Goal: Information Seeking & Learning: Find specific fact

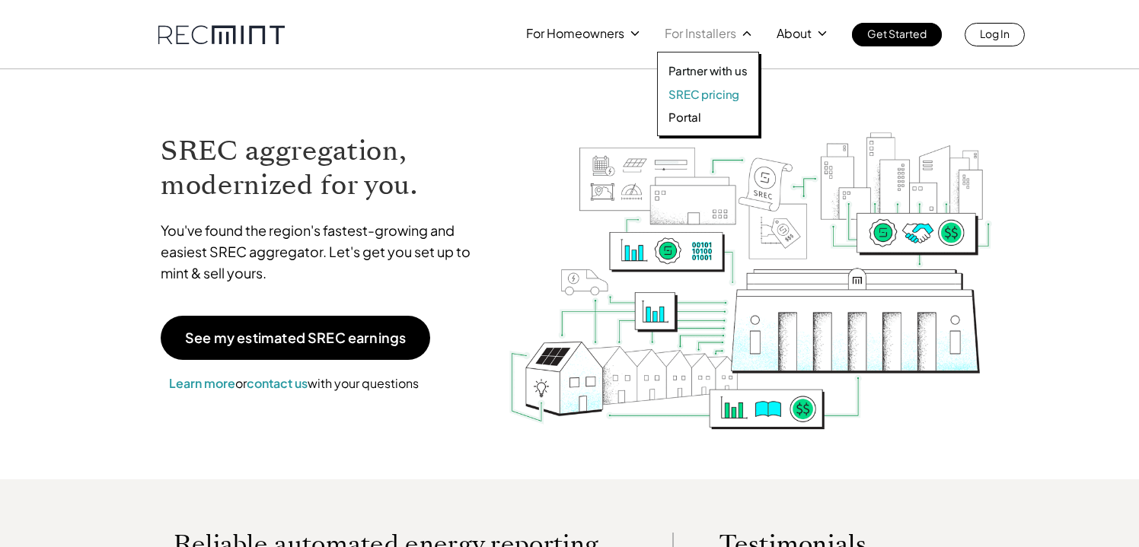
click at [720, 94] on p "SREC pricing" at bounding box center [703, 94] width 71 height 15
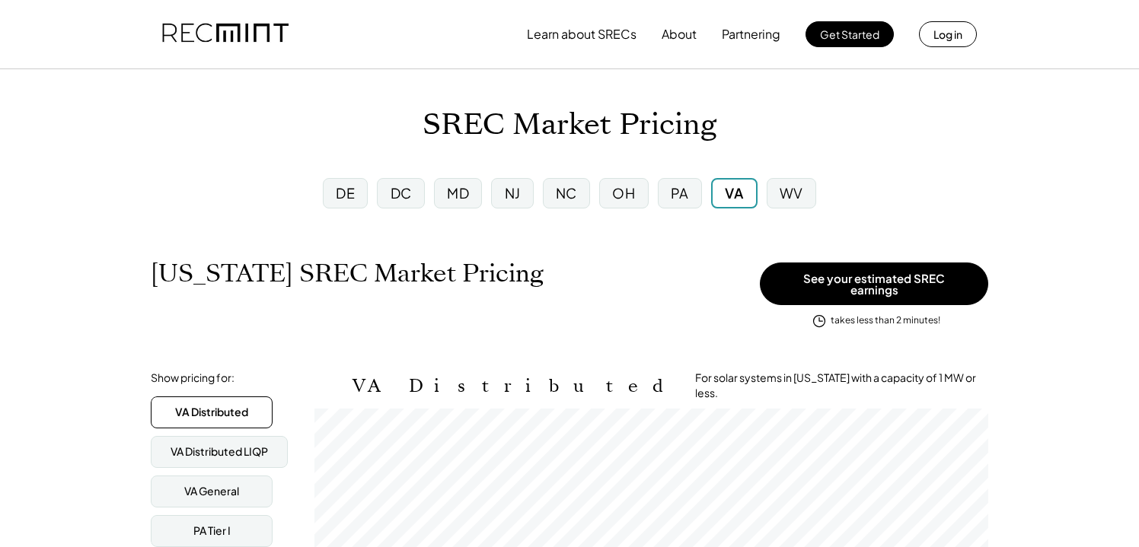
scroll to position [251, 674]
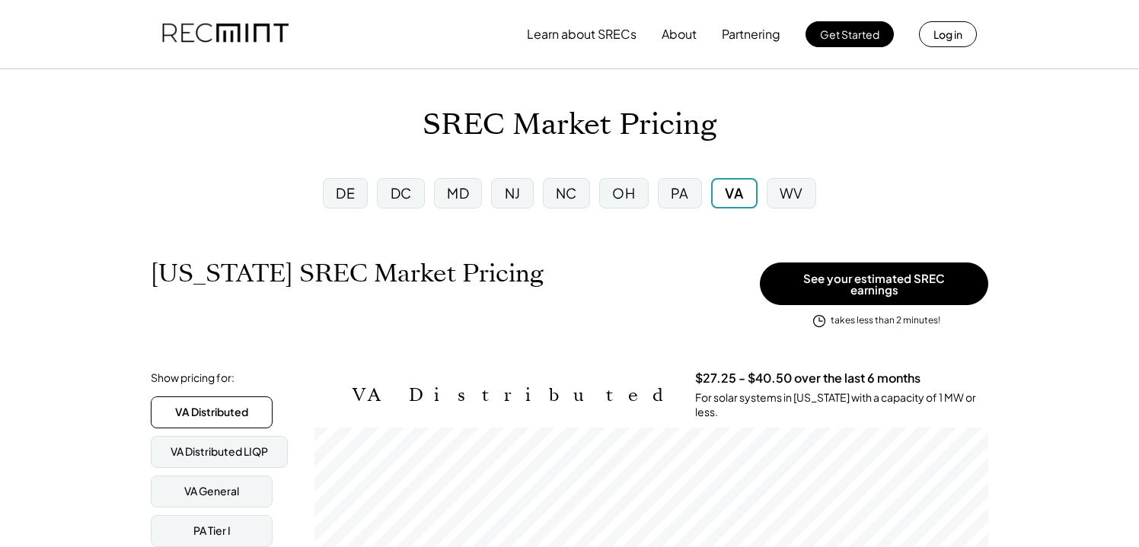
click at [468, 194] on div "MD" at bounding box center [458, 192] width 22 height 19
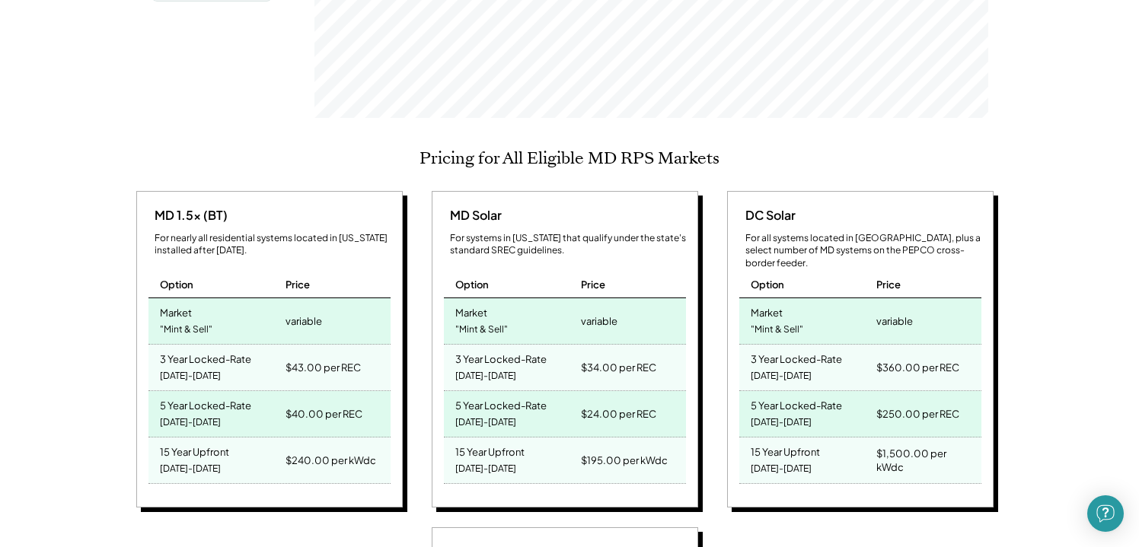
scroll to position [552, 0]
